Goal: Information Seeking & Learning: Find specific fact

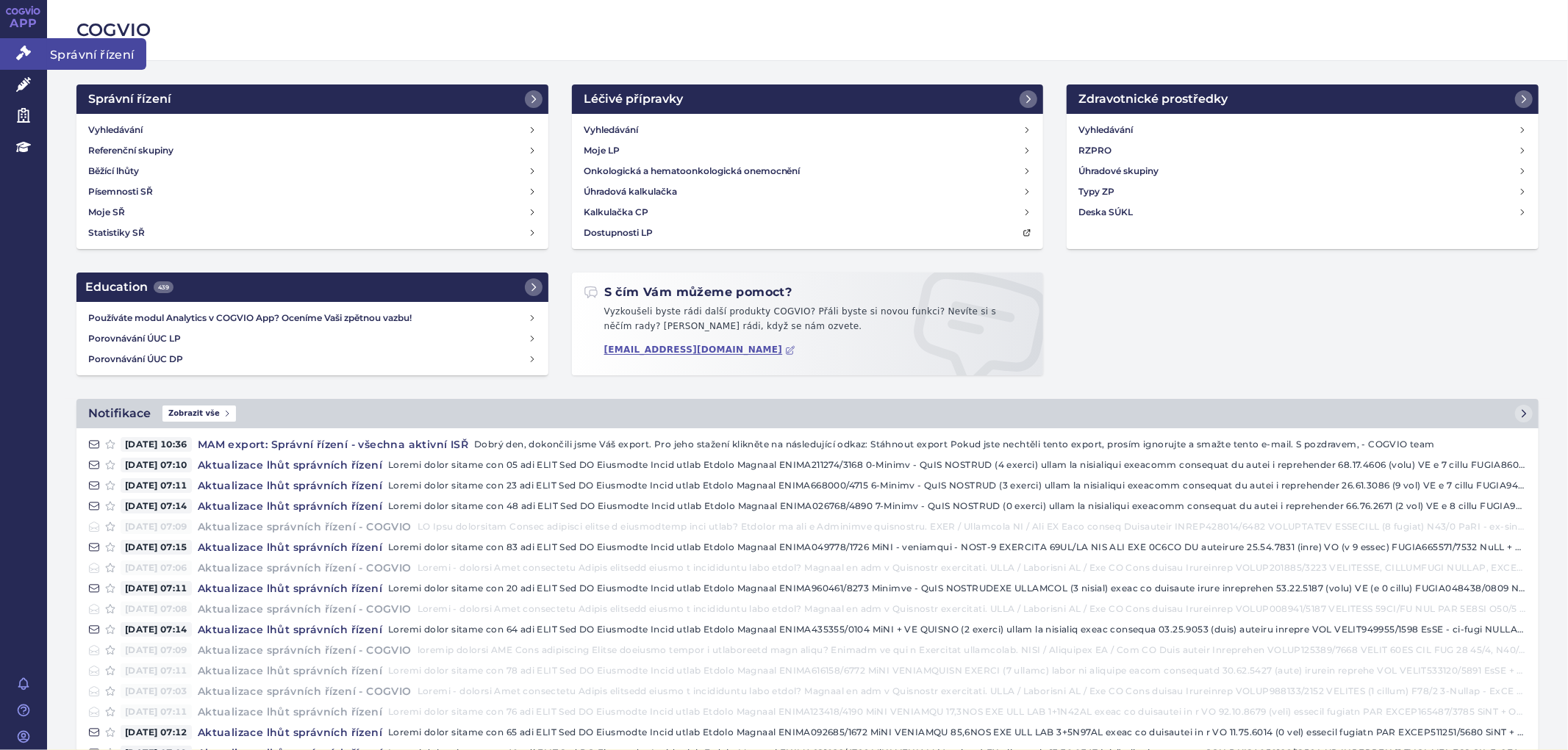
click at [16, 53] on link "Správní řízení" at bounding box center [23, 53] width 47 height 31
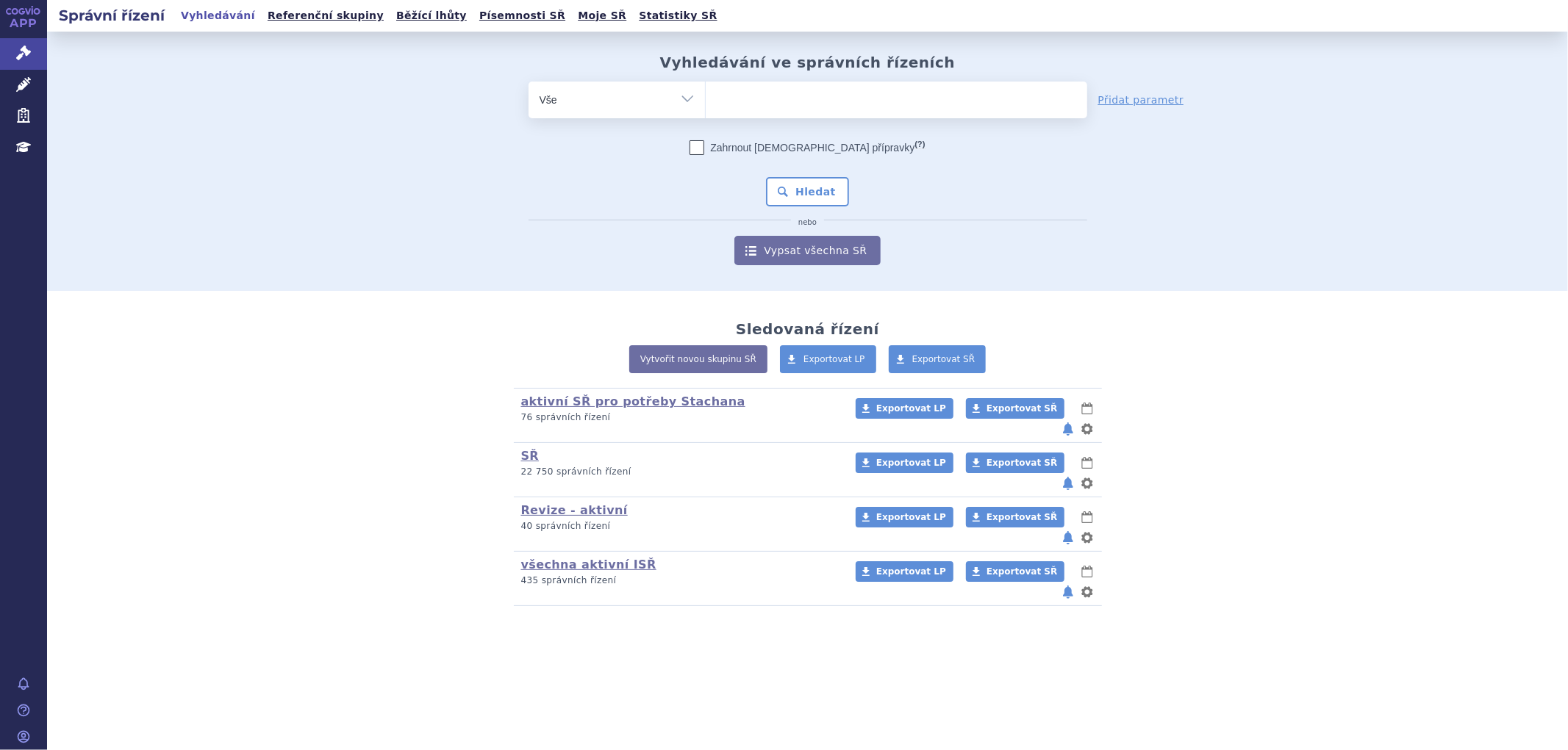
click at [765, 90] on ul at bounding box center [896, 97] width 381 height 31
click at [706, 90] on select at bounding box center [705, 99] width 1 height 36
paste input "SUKLS215161/2025"
type input "SUKLS215161/2025"
select select "SUKLS215161/2025"
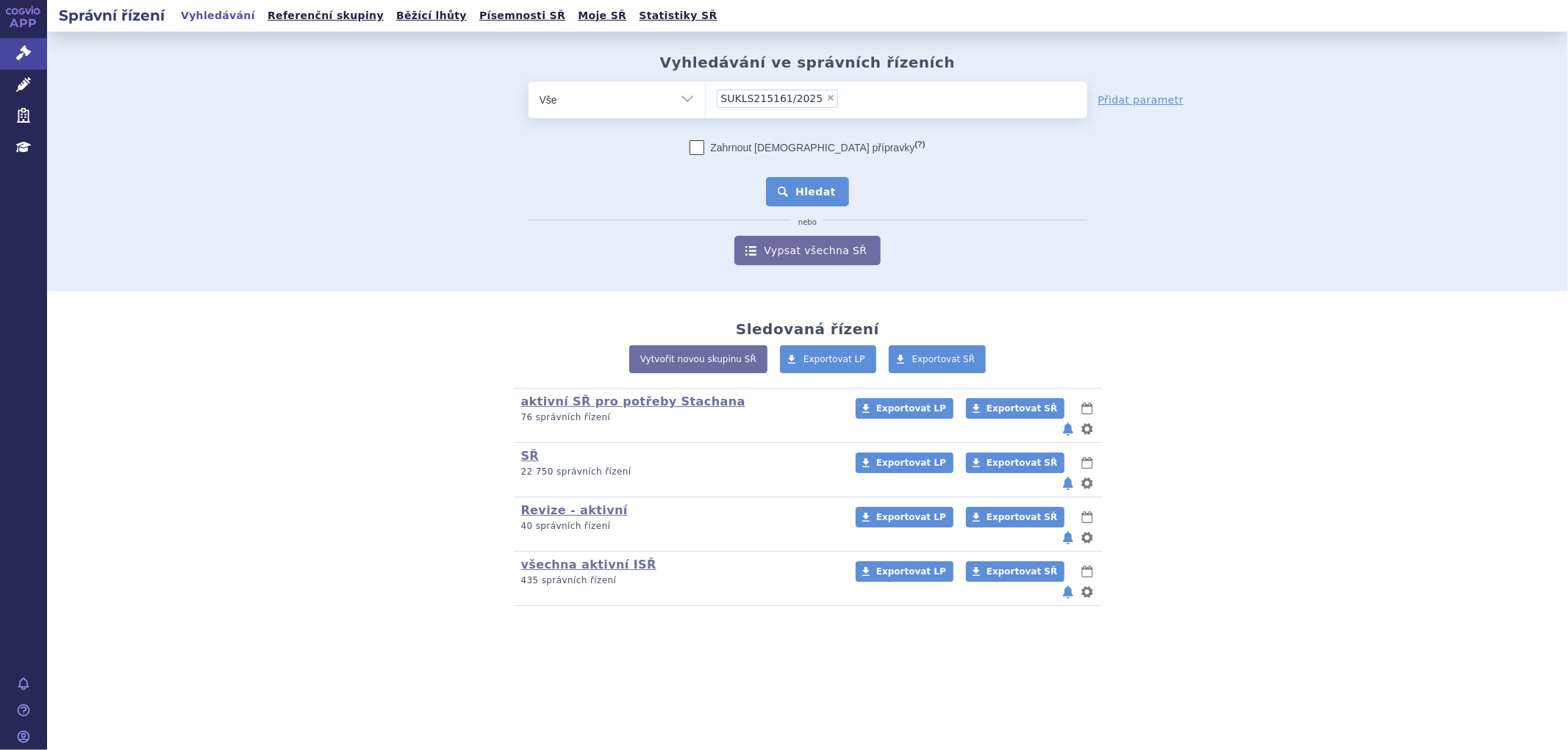
click at [804, 186] on button "Hledat" at bounding box center [808, 191] width 83 height 29
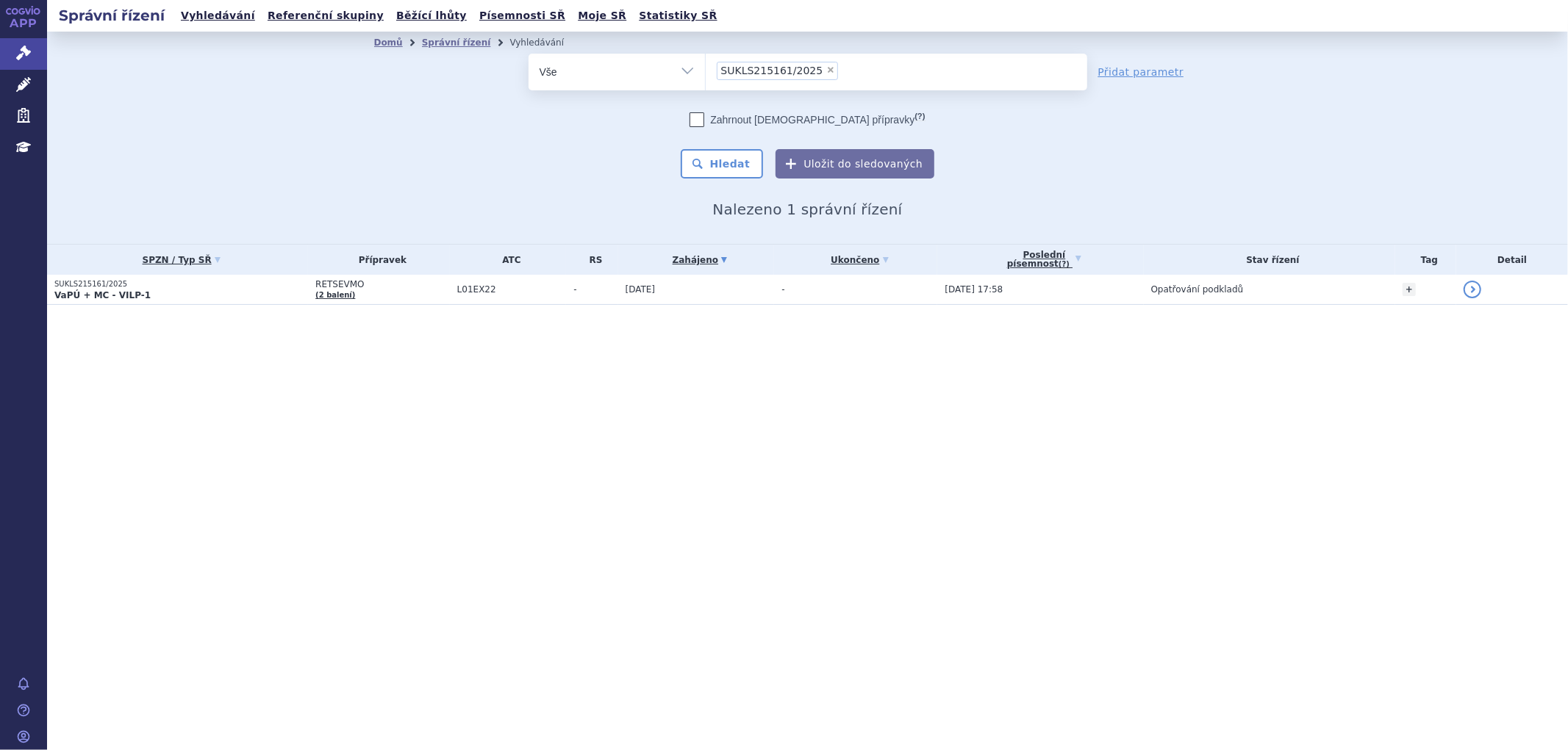
click at [812, 71] on li "× SUKLS215161/2025" at bounding box center [778, 71] width 122 height 19
click at [706, 71] on select "SUKLS215161/2025" at bounding box center [705, 71] width 1 height 36
click at [826, 70] on span "×" at bounding box center [831, 70] width 9 height 9
click at [706, 70] on select "SUKLS215161/2025" at bounding box center [705, 71] width 1 height 36
select select
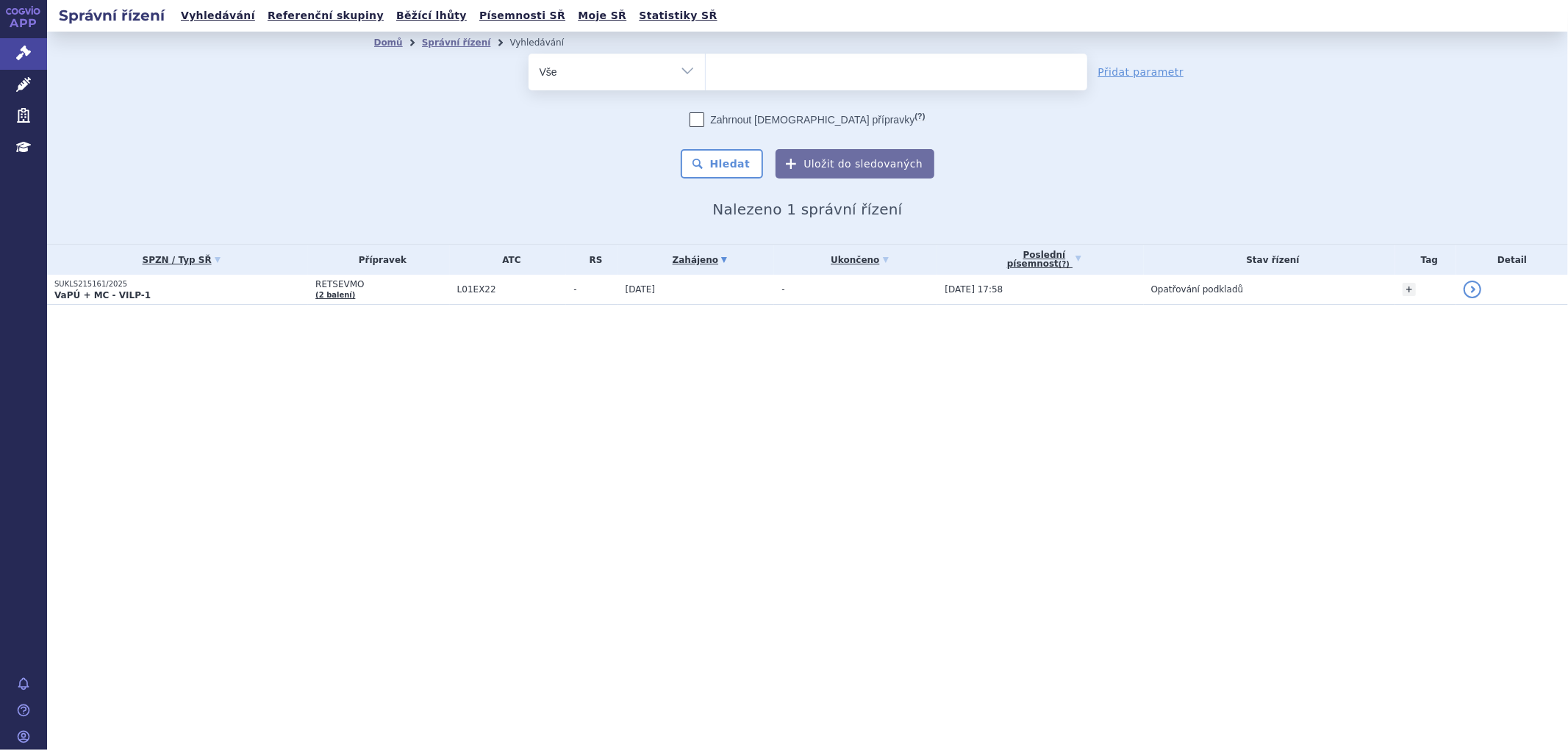
type input "SUKLS297583/2024"
select select "SUKLS297583/2024"
click at [726, 161] on button "Hledat" at bounding box center [722, 163] width 83 height 29
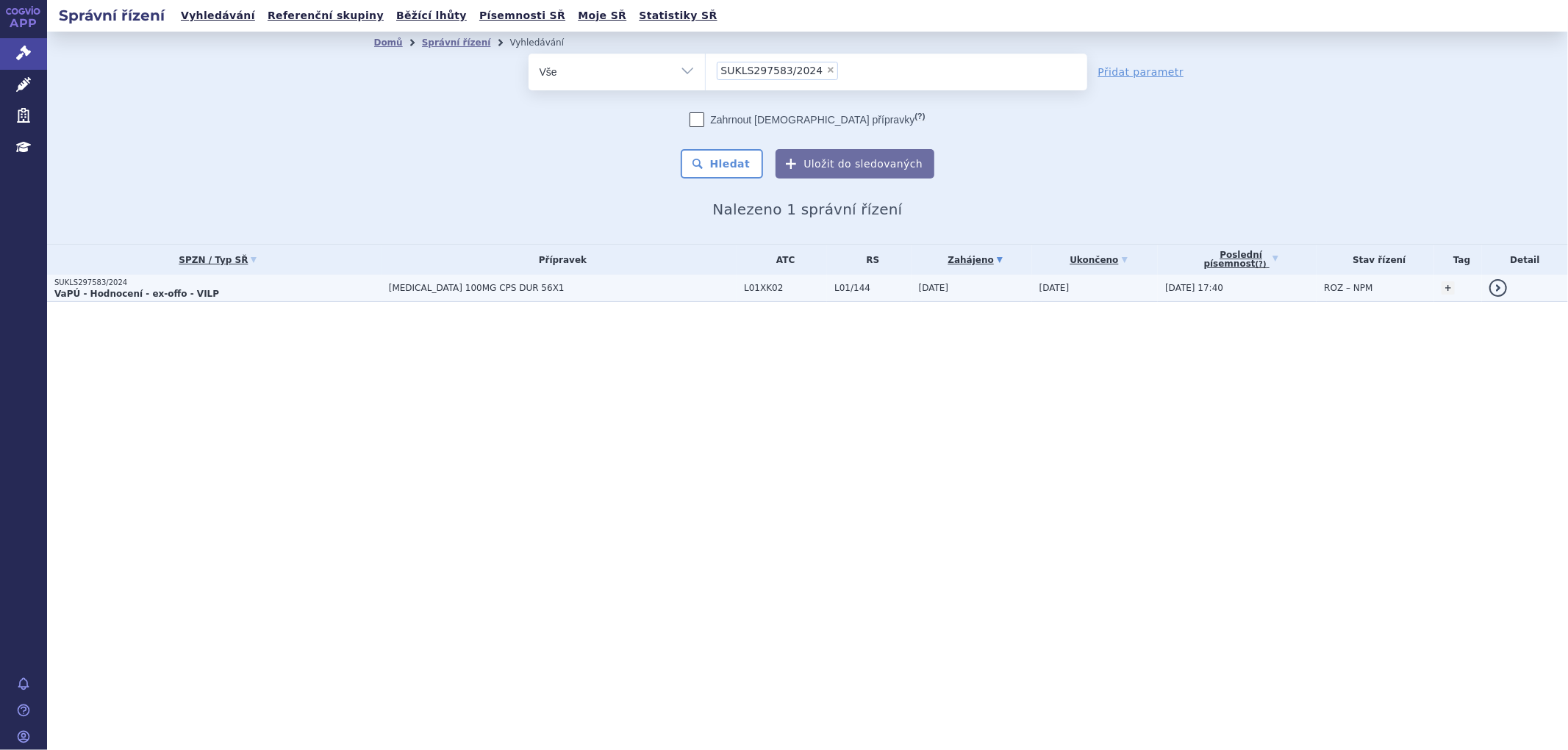
click at [267, 292] on p "VaPÚ - Hodnocení - ex-offo - VILP" at bounding box center [217, 294] width 327 height 12
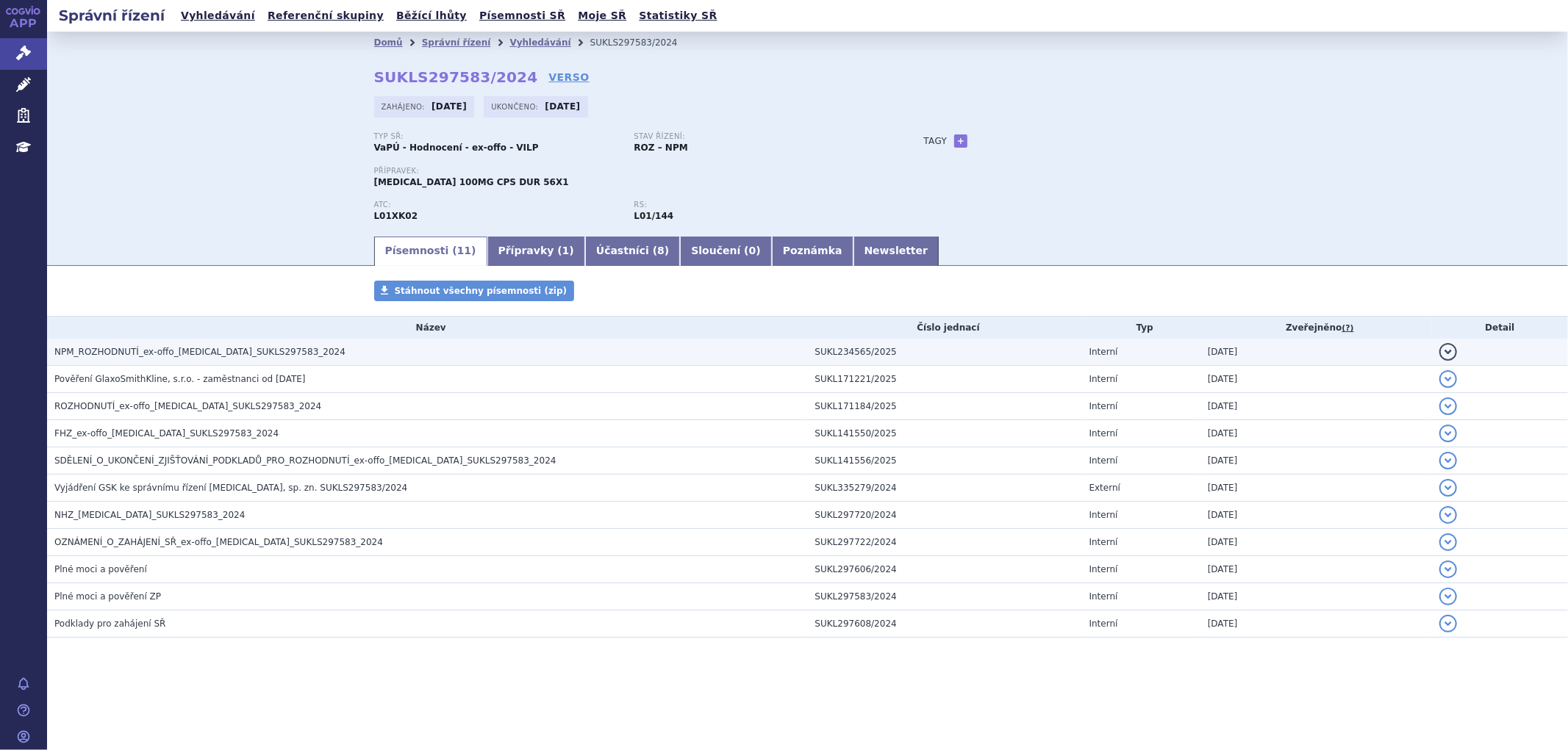
click at [363, 355] on h3 "NPM_ROZHODNUTÍ_ex-offo_[MEDICAL_DATA]_SUKLS297583_2024" at bounding box center [431, 352] width 753 height 15
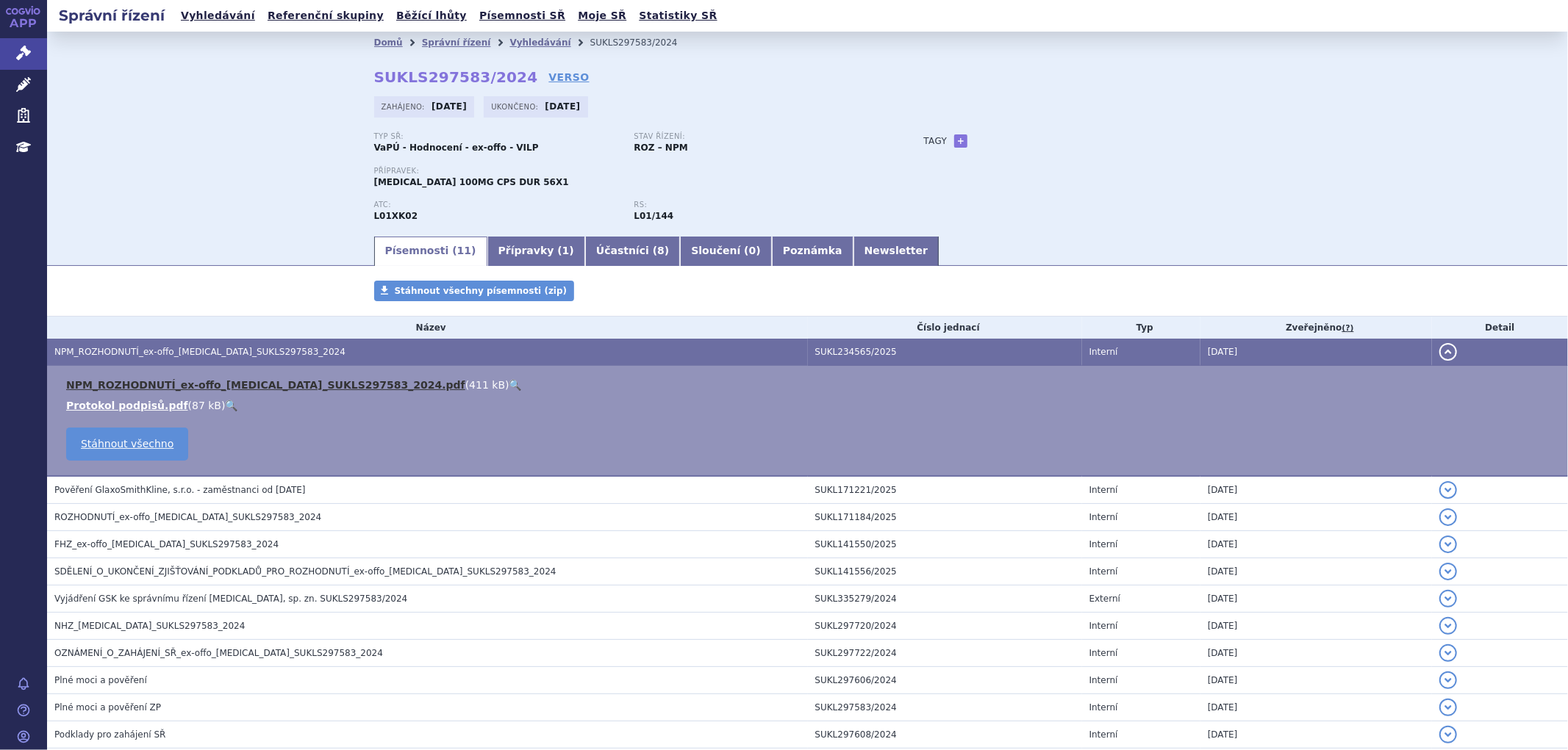
click at [331, 383] on link "NPM_ROZHODNUTÍ_ex-offo_[MEDICAL_DATA]_SUKLS297583_2024.pdf" at bounding box center [266, 385] width 399 height 12
click at [436, 48] on li "Správní řízení" at bounding box center [466, 42] width 88 height 22
click at [485, 42] on li "Správní řízení" at bounding box center [466, 42] width 88 height 22
click at [509, 42] on link "Vyhledávání" at bounding box center [540, 42] width 61 height 10
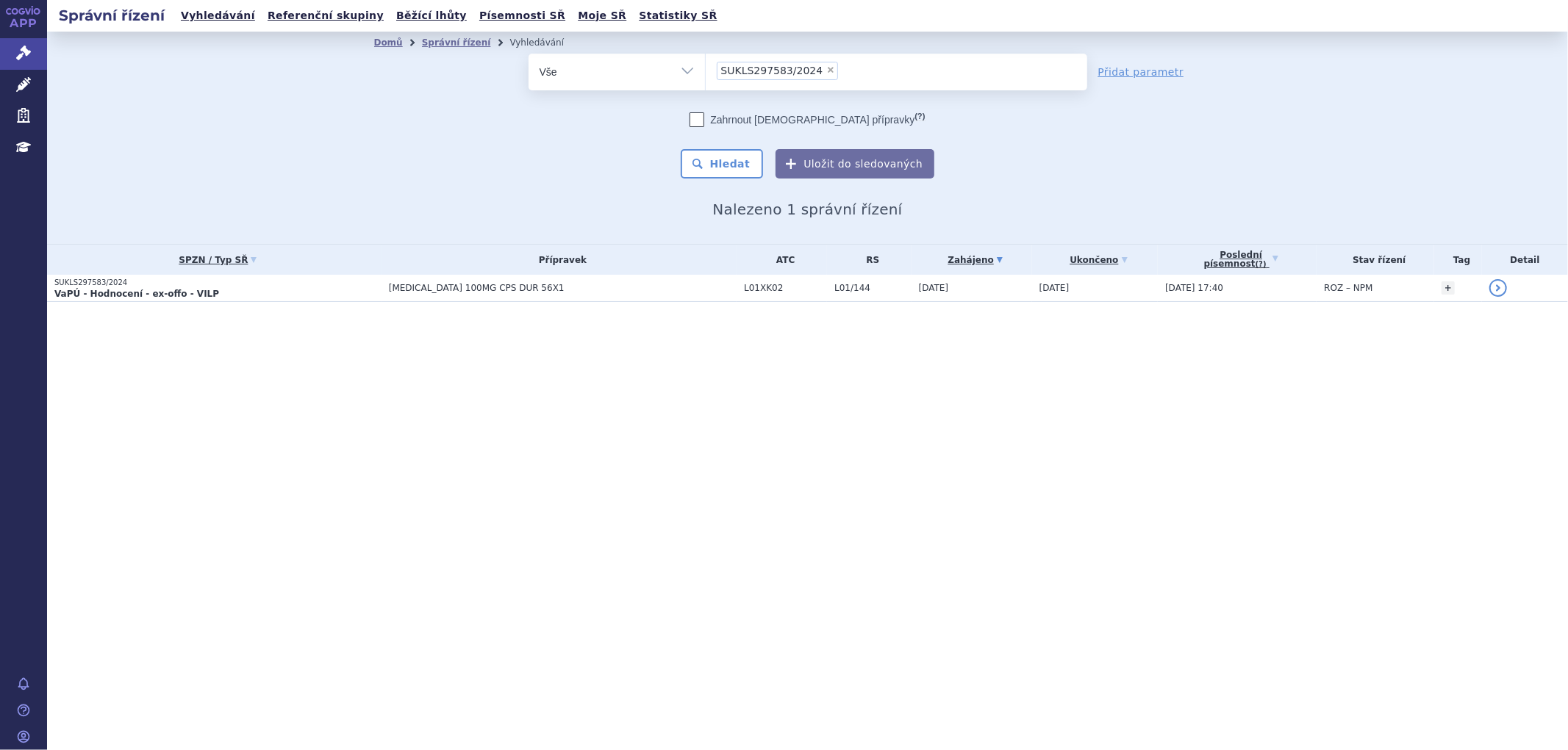
click at [826, 74] on span "×" at bounding box center [831, 70] width 9 height 9
click at [706, 74] on select "SUKLS297583/2024" at bounding box center [705, 71] width 1 height 36
select select
type input "SUKLS107001/2024"
select select "SUKLS107001/2024"
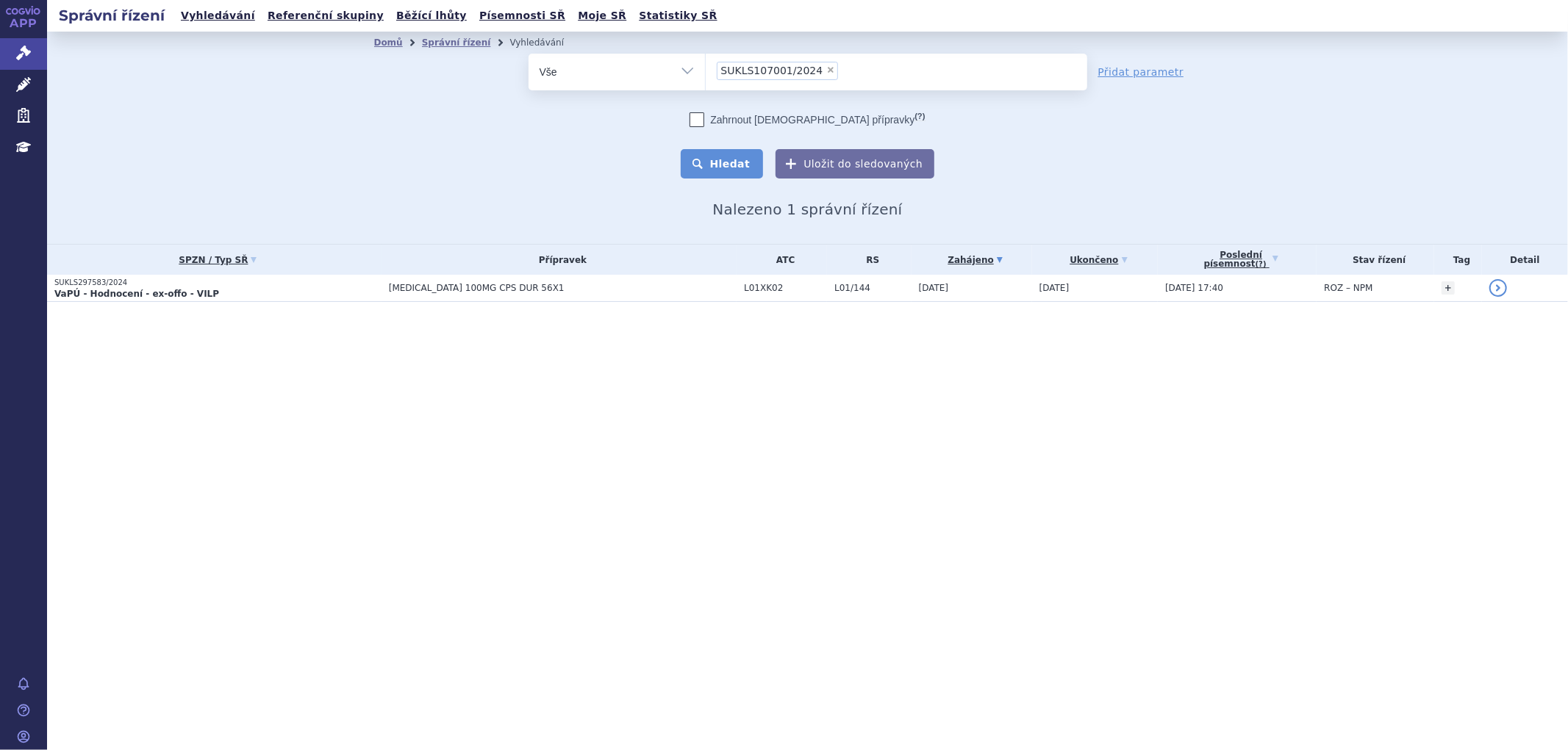
click at [730, 158] on button "Hledat" at bounding box center [722, 163] width 83 height 29
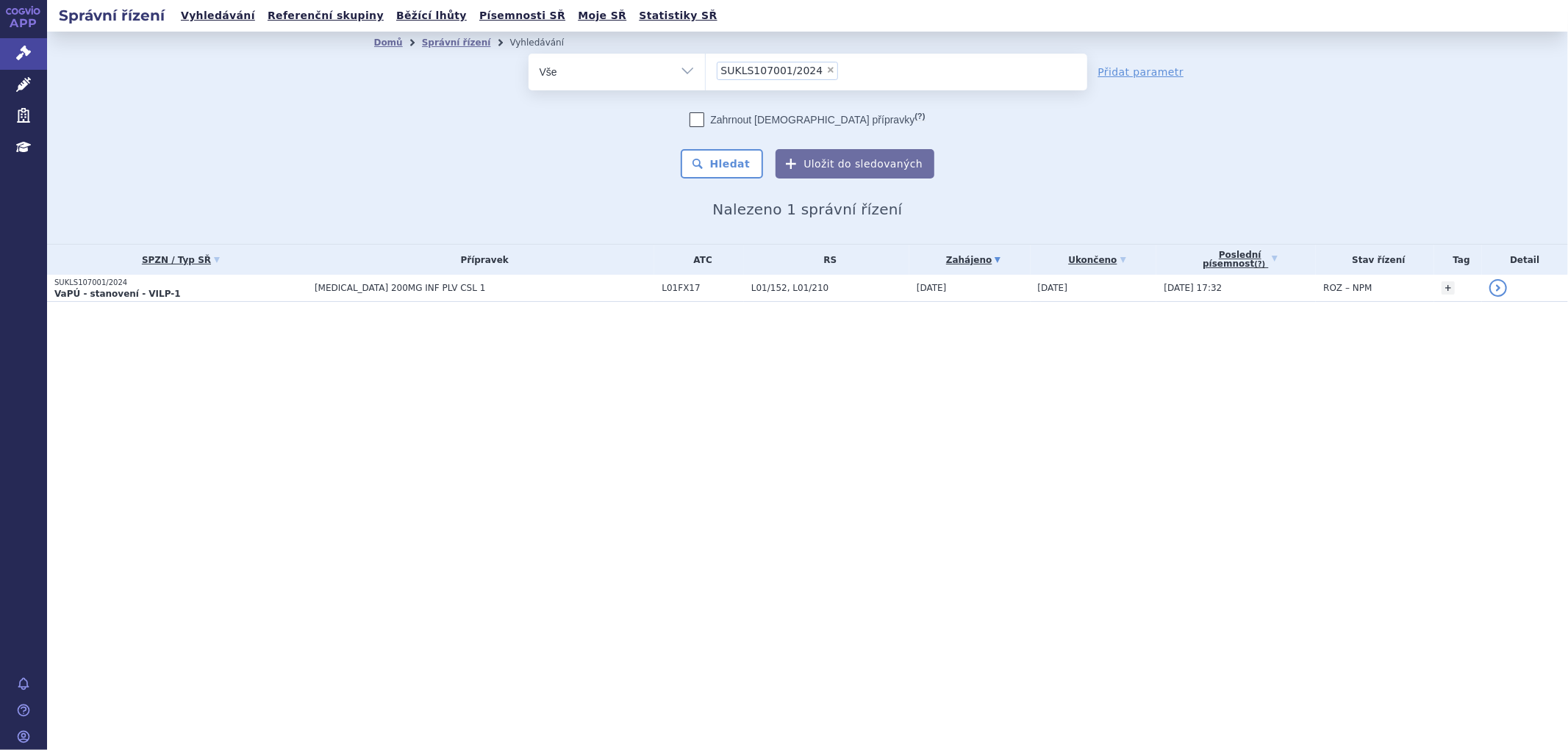
click at [484, 484] on div "Správní řízení Vyhledávání Referenční skupiny Běžící lhůty Písemnosti SŘ Moje S…" at bounding box center [807, 375] width 1521 height 750
click at [826, 70] on span "×" at bounding box center [831, 70] width 9 height 9
click at [706, 70] on select "SUKLS107001/2024" at bounding box center [705, 71] width 1 height 36
select select
type input "SUKLS189701/2025"
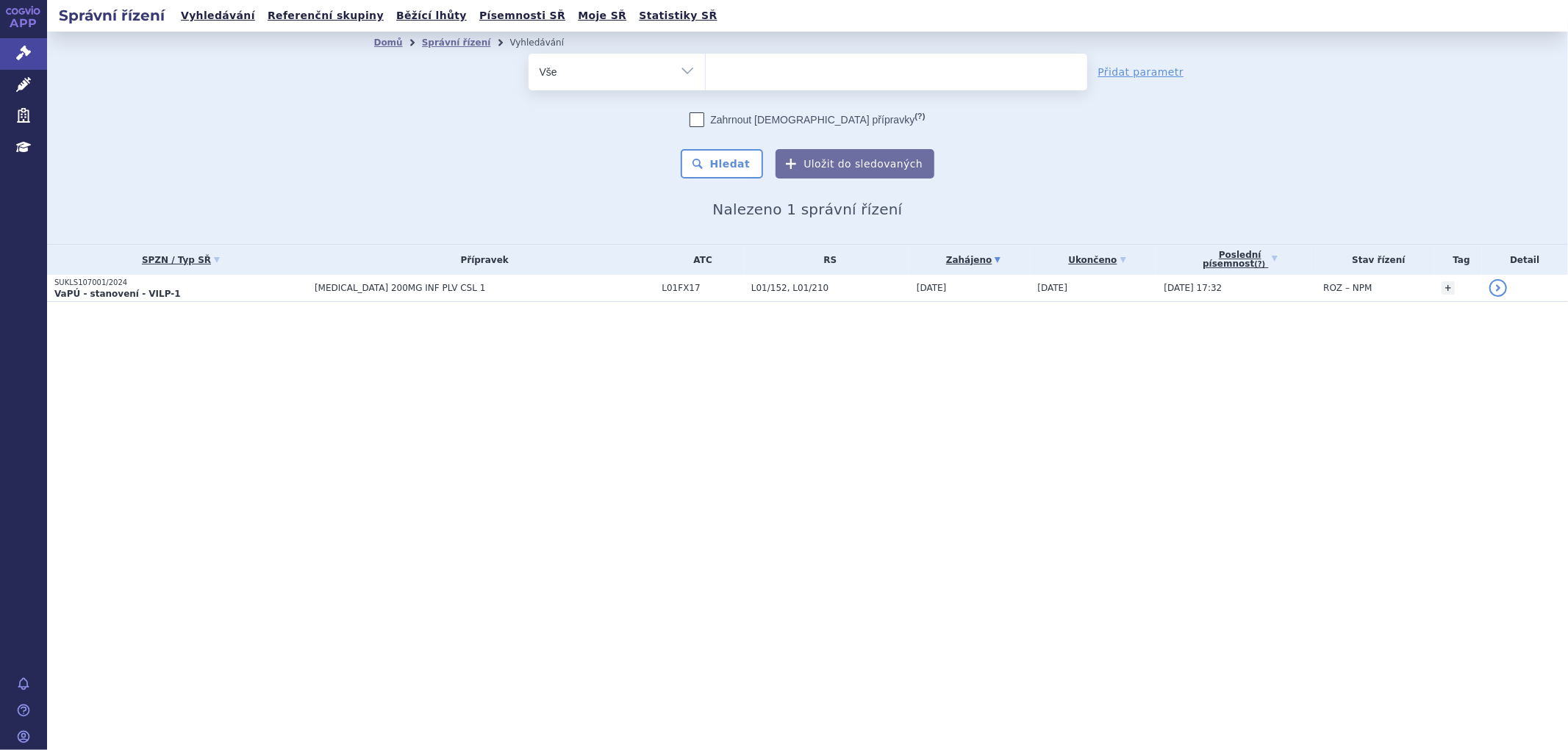
select select "SUKLS189701/2025"
click at [736, 163] on button "Hledat" at bounding box center [722, 163] width 83 height 29
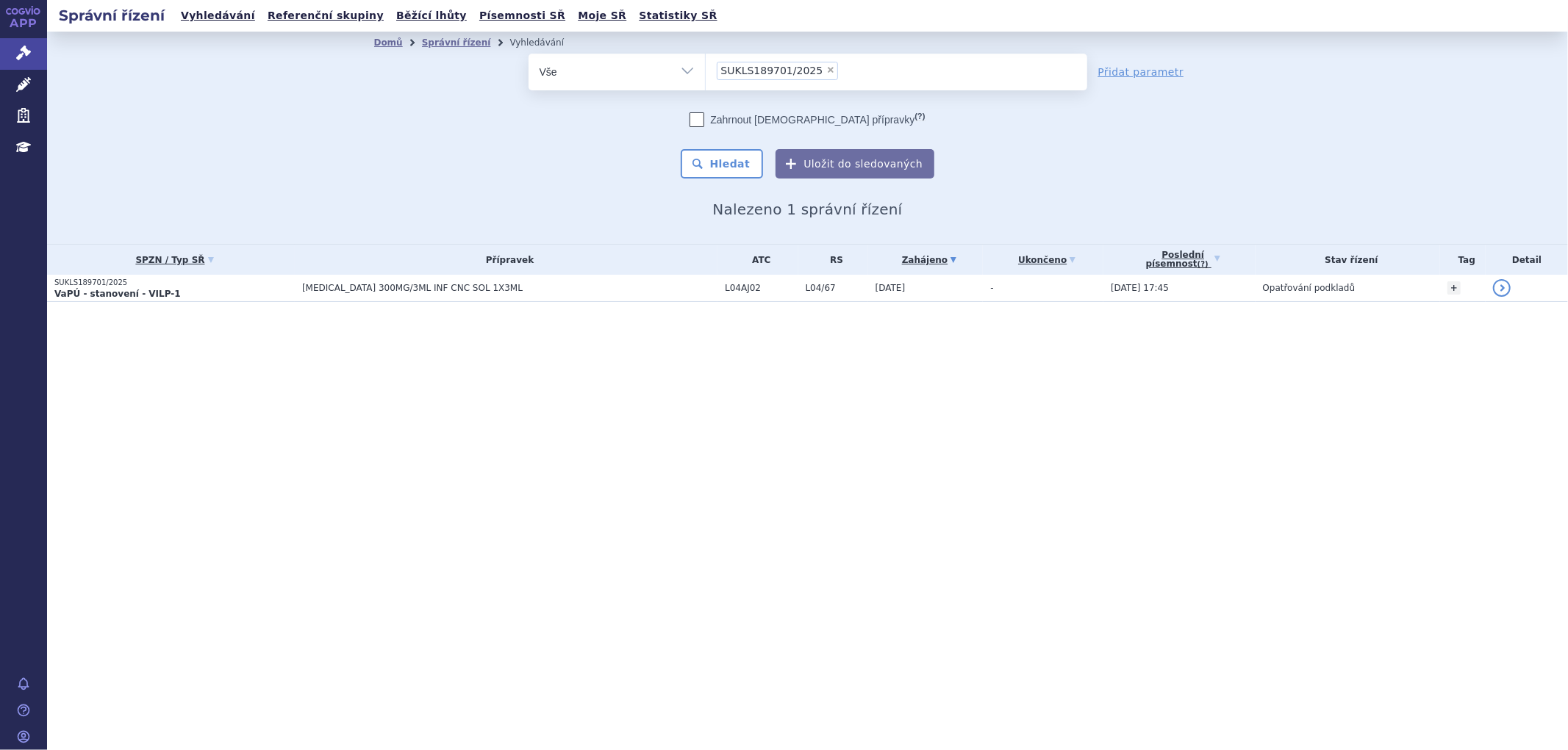
click at [826, 68] on span "×" at bounding box center [831, 70] width 9 height 9
click at [706, 68] on select "SUKLS189701/2025" at bounding box center [705, 71] width 1 height 36
select select
type input "SUKLS281213/2024"
select select "SUKLS281213/2024"
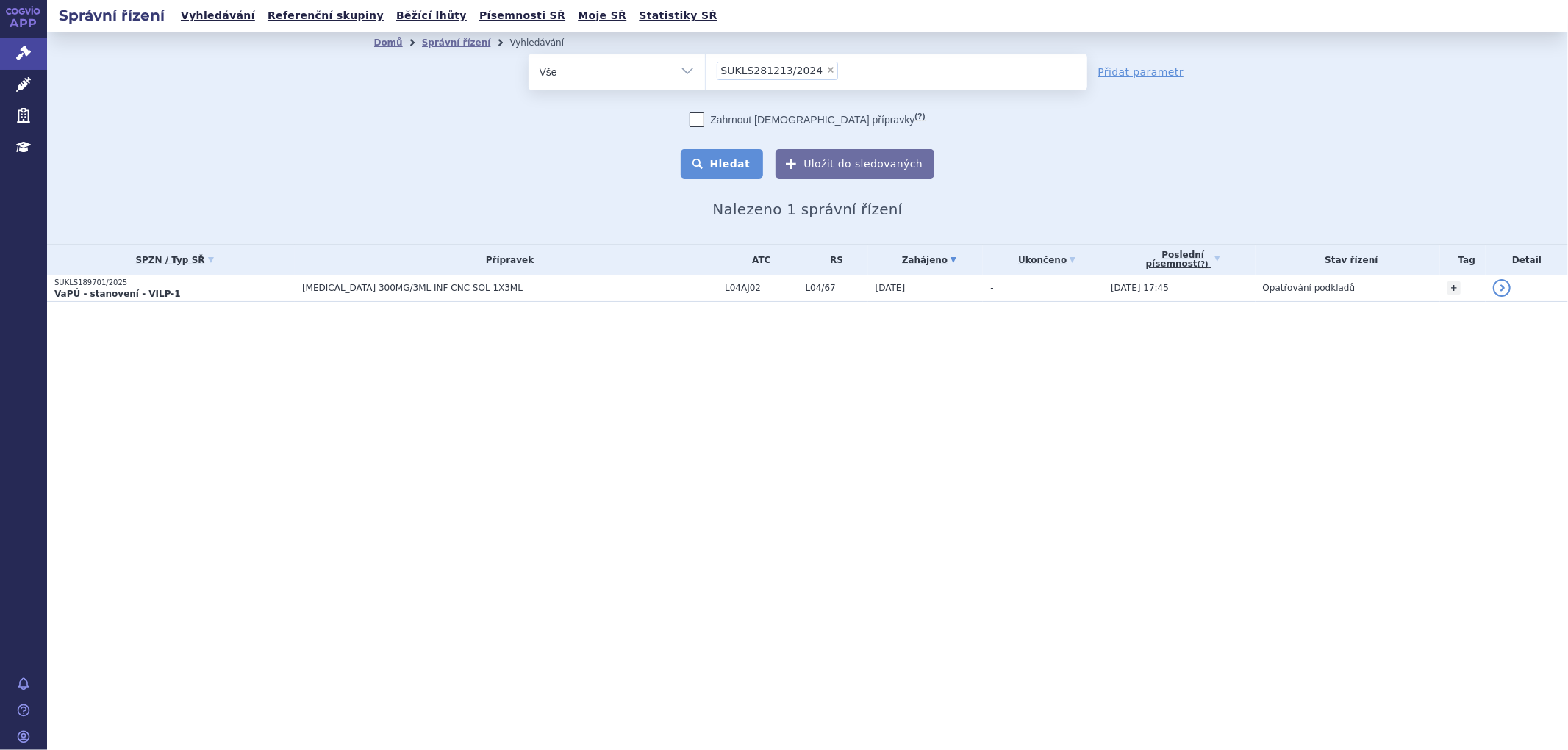
click at [757, 151] on button "Hledat" at bounding box center [722, 163] width 83 height 29
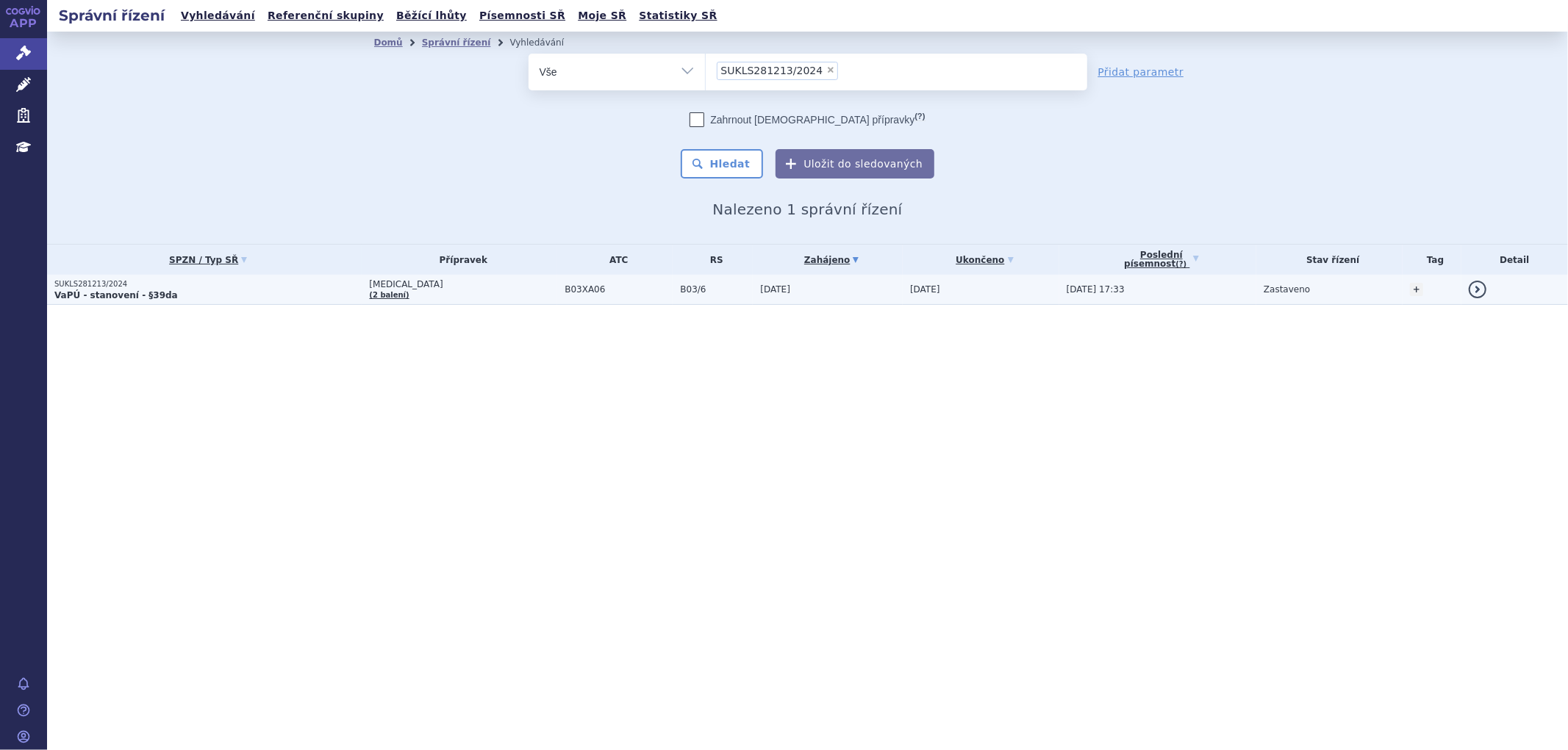
click at [463, 303] on td "REBLOZYL (2 balení)" at bounding box center [459, 289] width 196 height 30
